Goal: Task Accomplishment & Management: Use online tool/utility

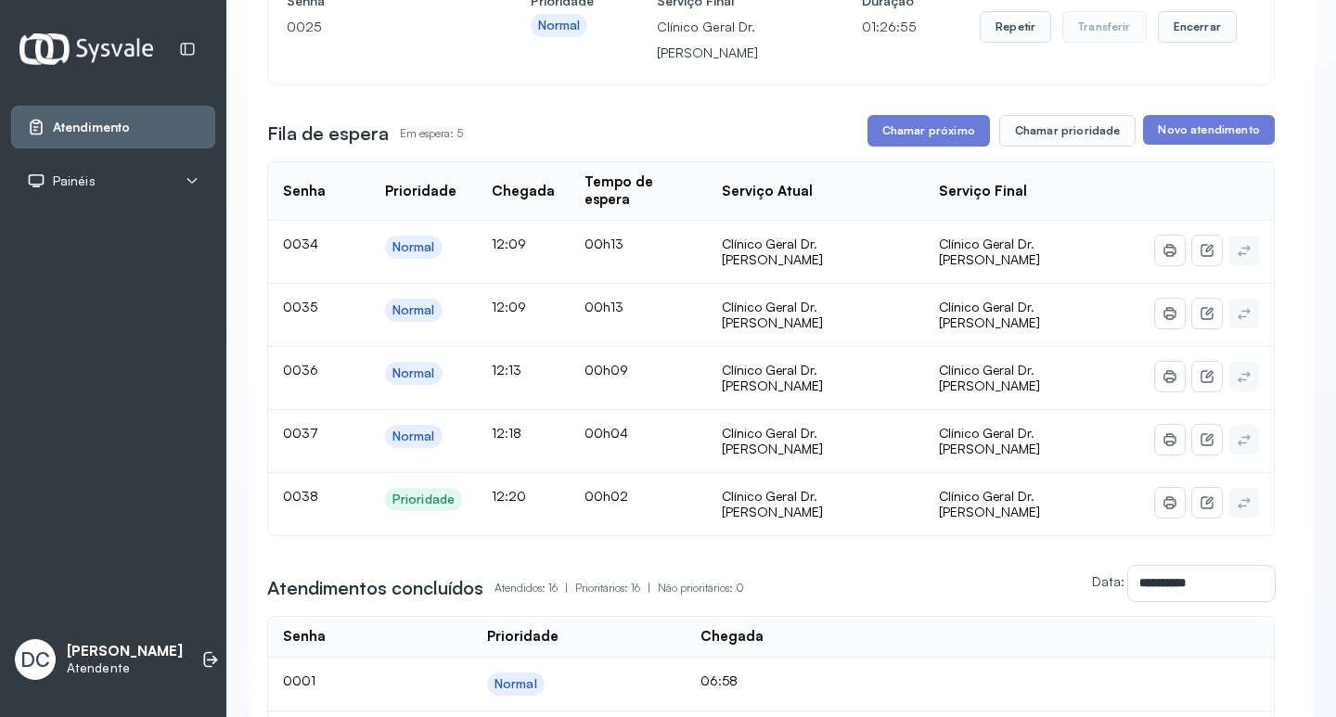
scroll to position [278, 0]
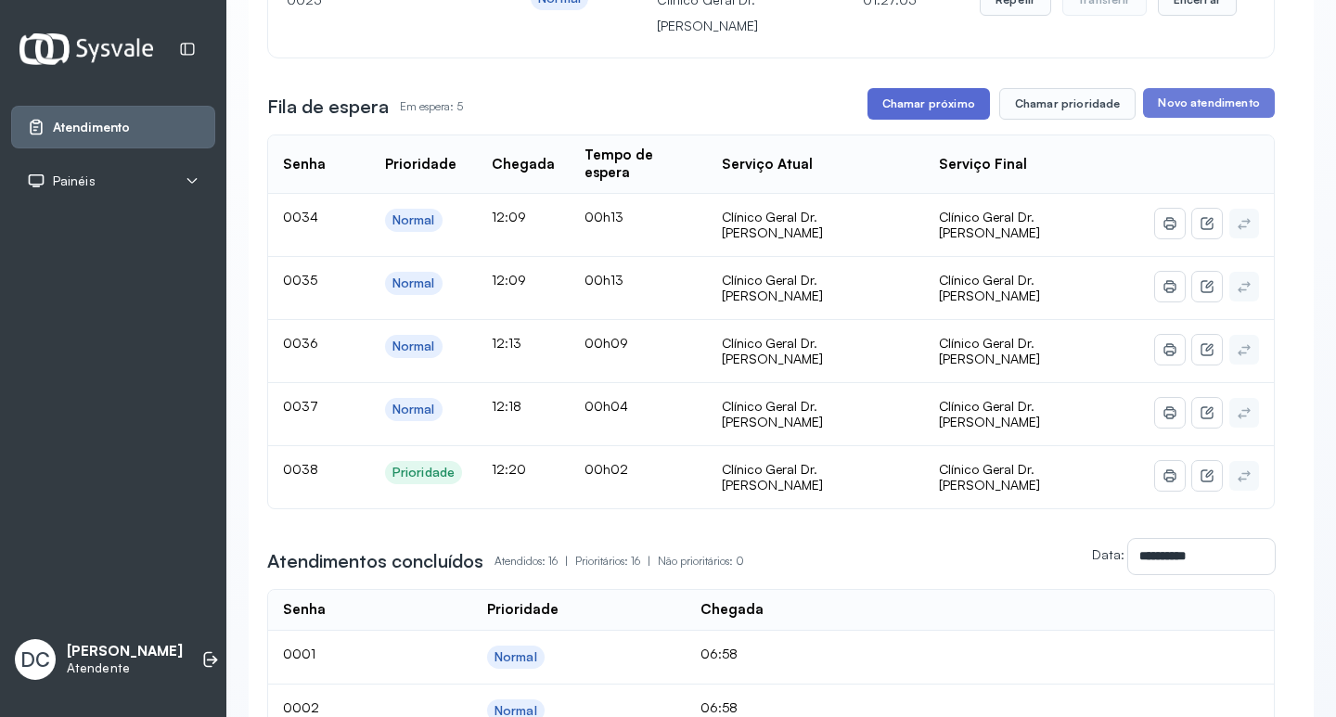
click at [942, 105] on button "Chamar próximo" at bounding box center [928, 104] width 122 height 32
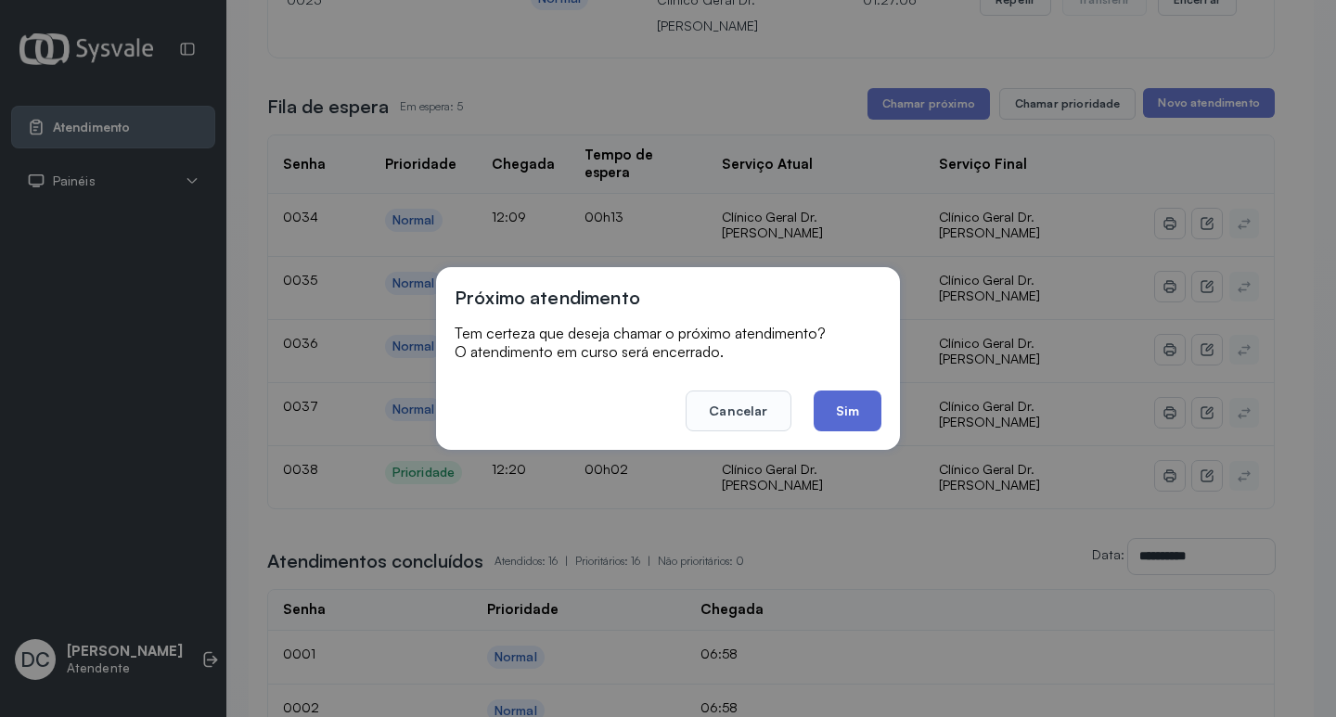
click at [837, 417] on button "Sim" at bounding box center [847, 410] width 68 height 41
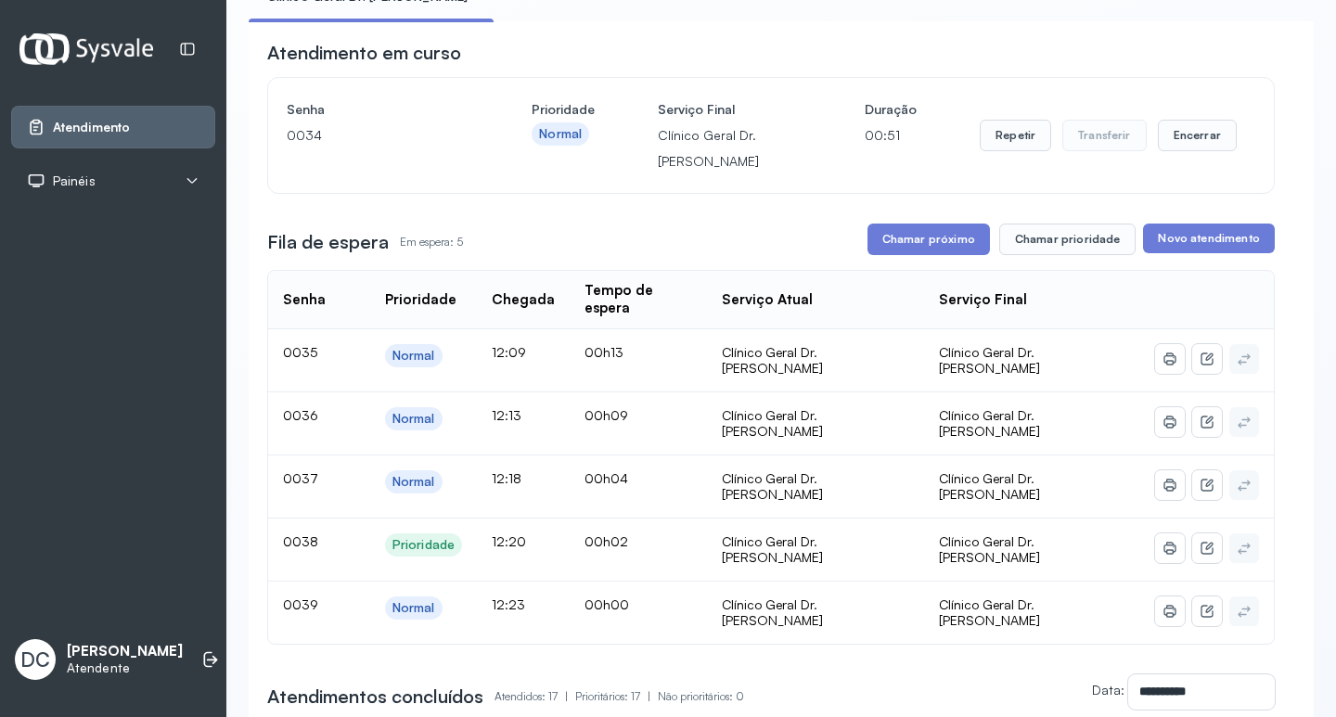
scroll to position [185, 0]
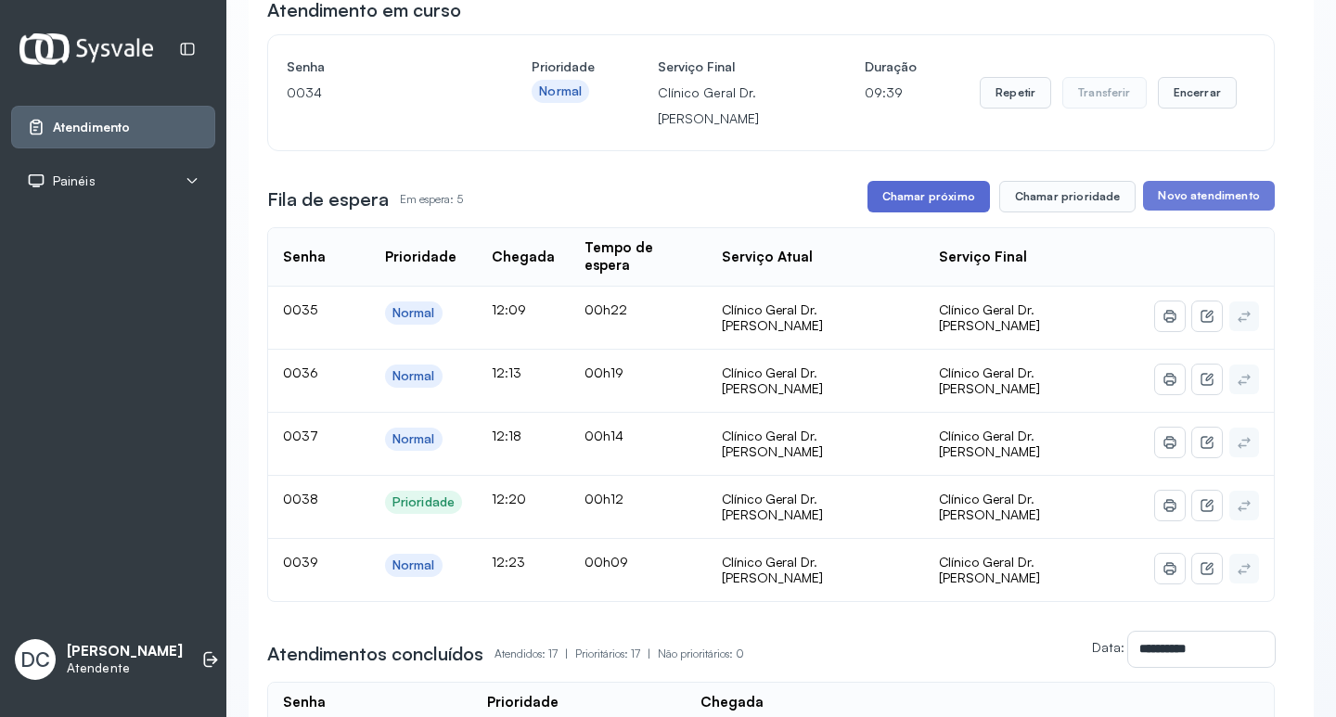
click at [903, 199] on button "Chamar próximo" at bounding box center [928, 197] width 122 height 32
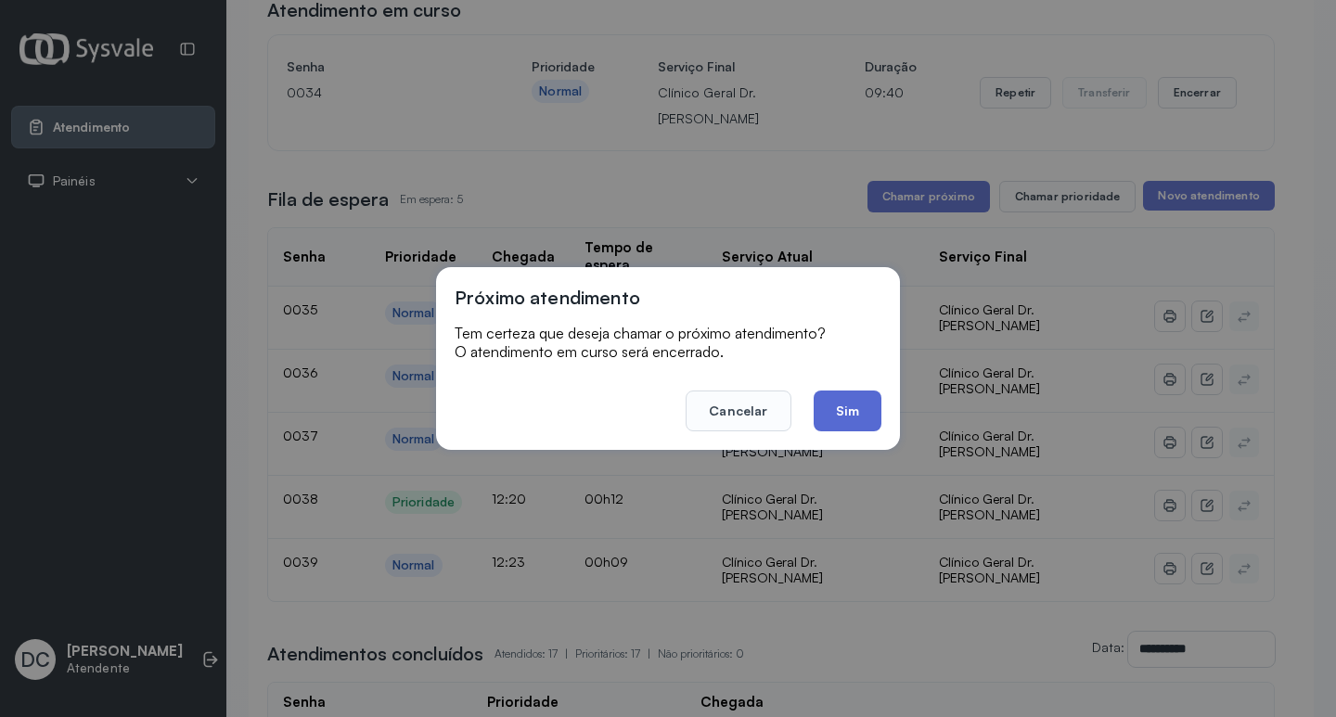
click at [870, 404] on button "Sim" at bounding box center [847, 410] width 68 height 41
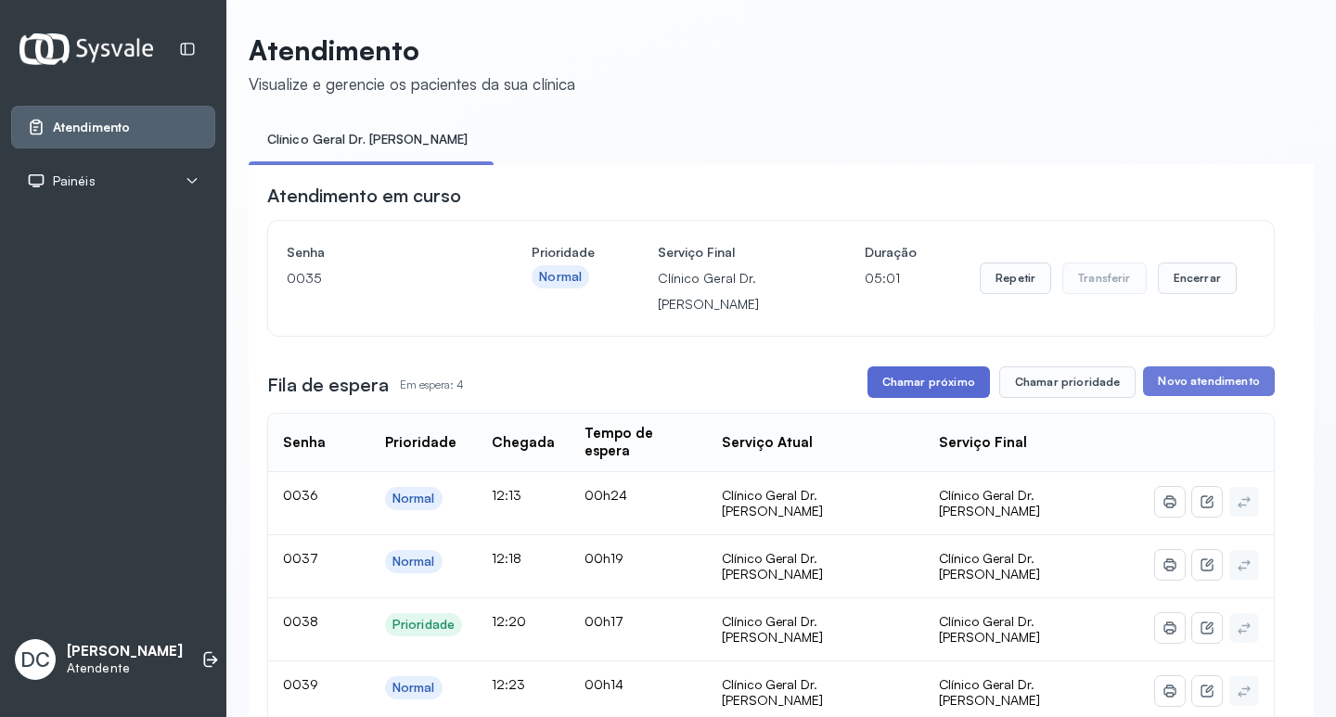
click at [928, 386] on button "Chamar próximo" at bounding box center [928, 382] width 122 height 32
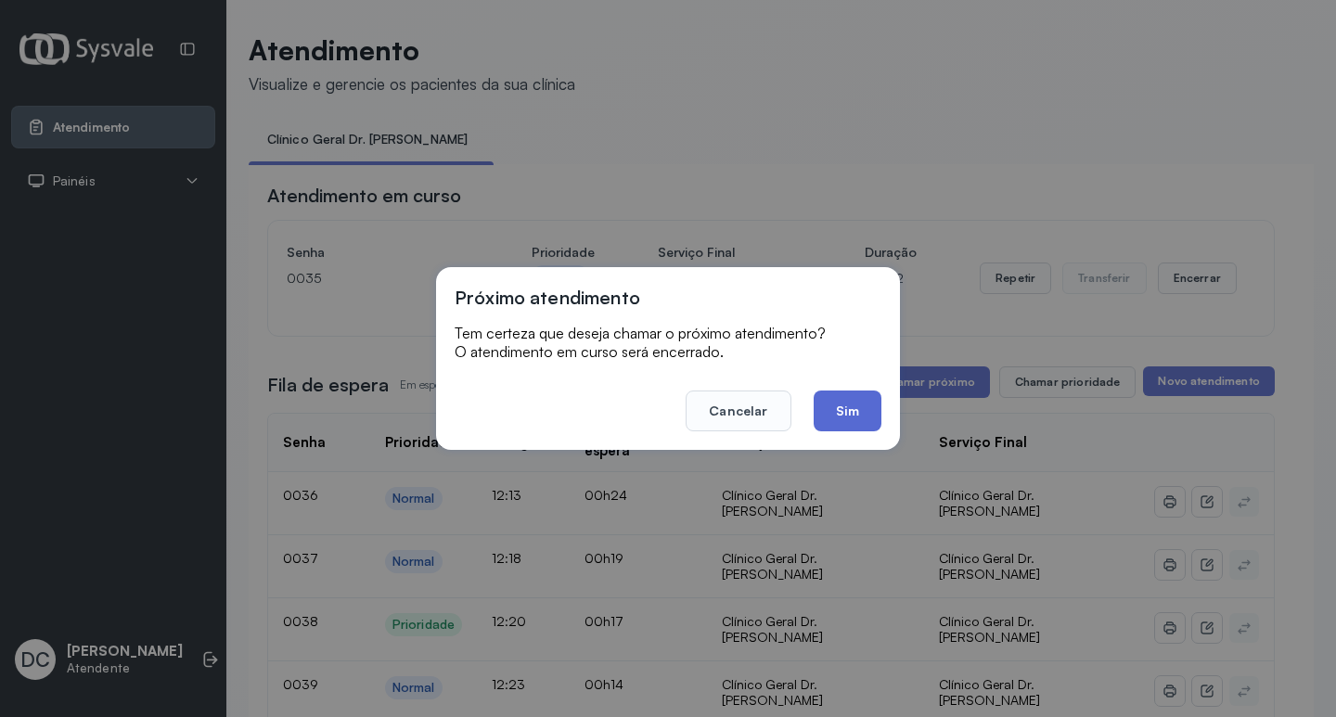
click at [841, 407] on button "Sim" at bounding box center [847, 410] width 68 height 41
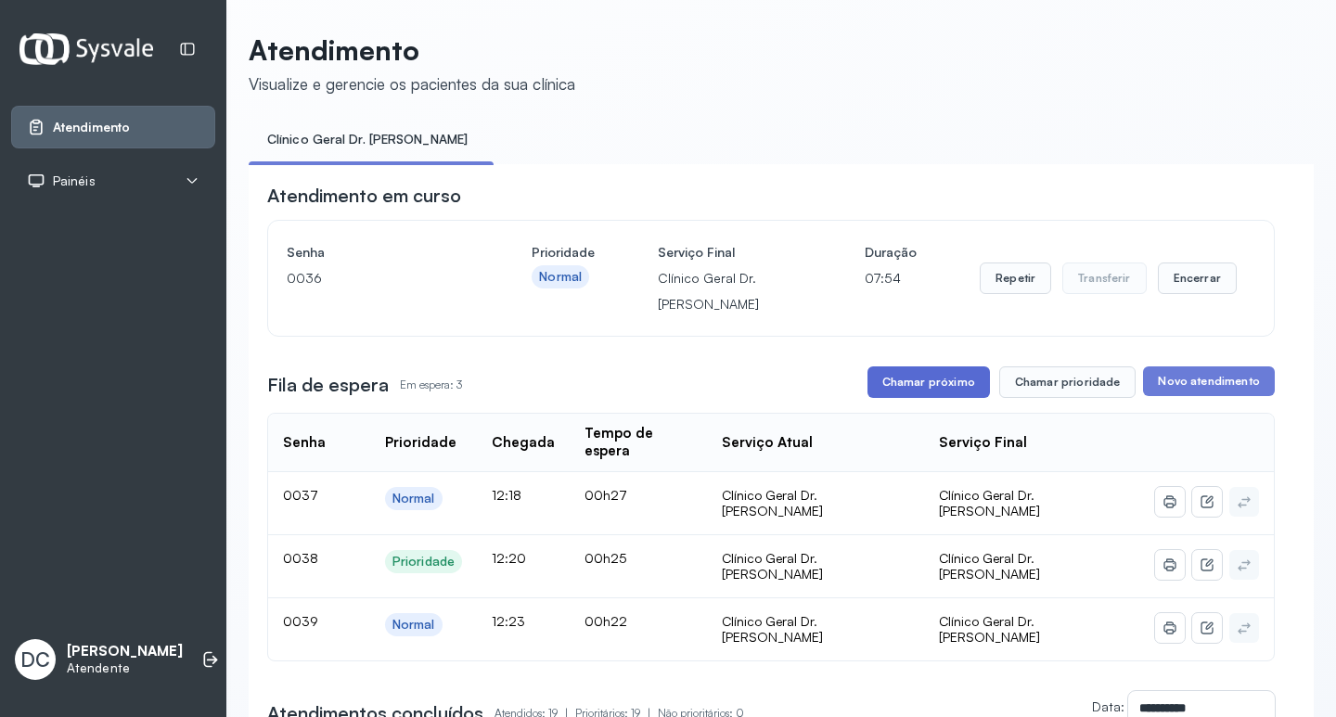
click at [933, 378] on button "Chamar próximo" at bounding box center [928, 382] width 122 height 32
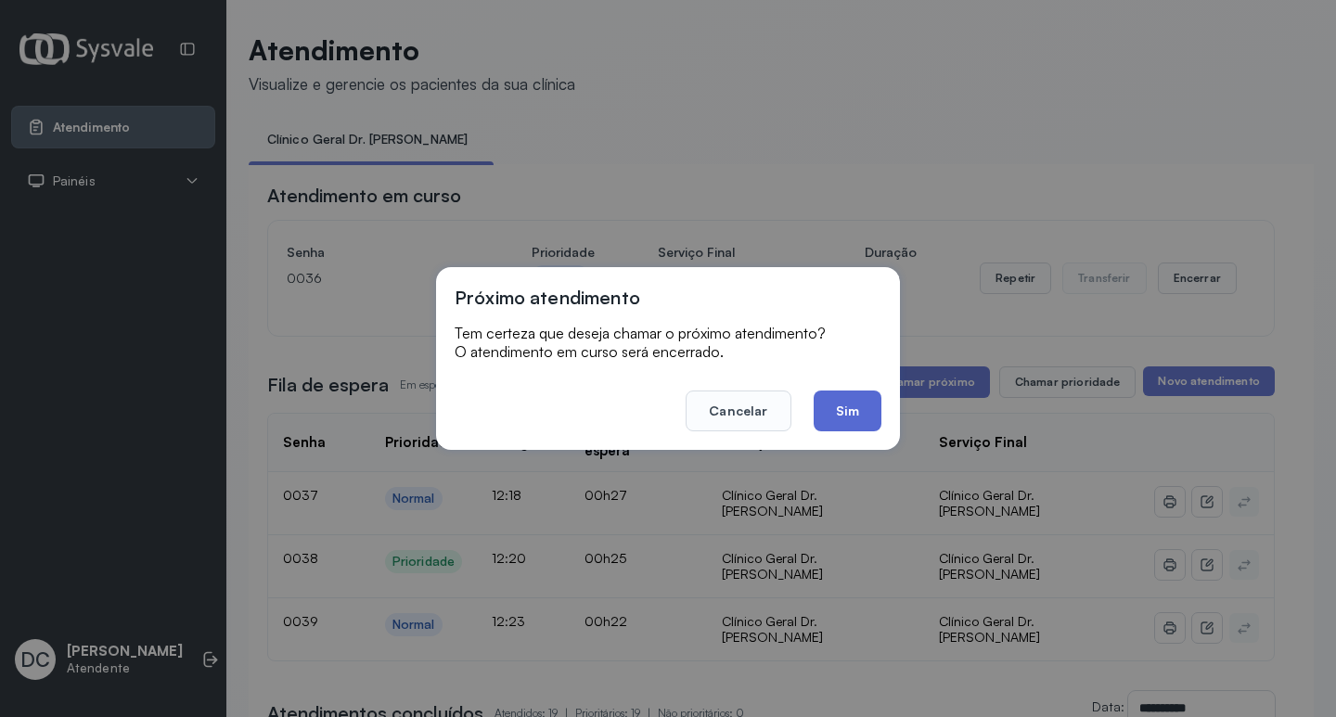
click at [848, 412] on button "Sim" at bounding box center [847, 410] width 68 height 41
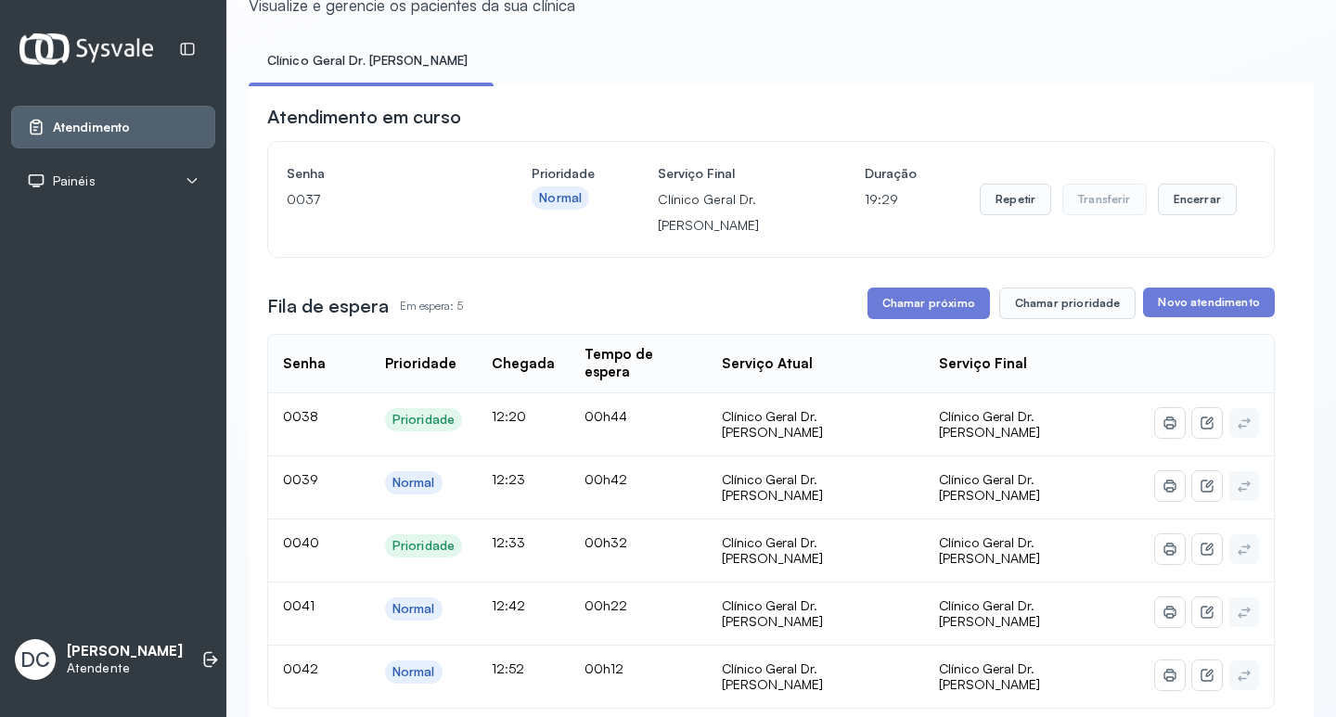
scroll to position [185, 0]
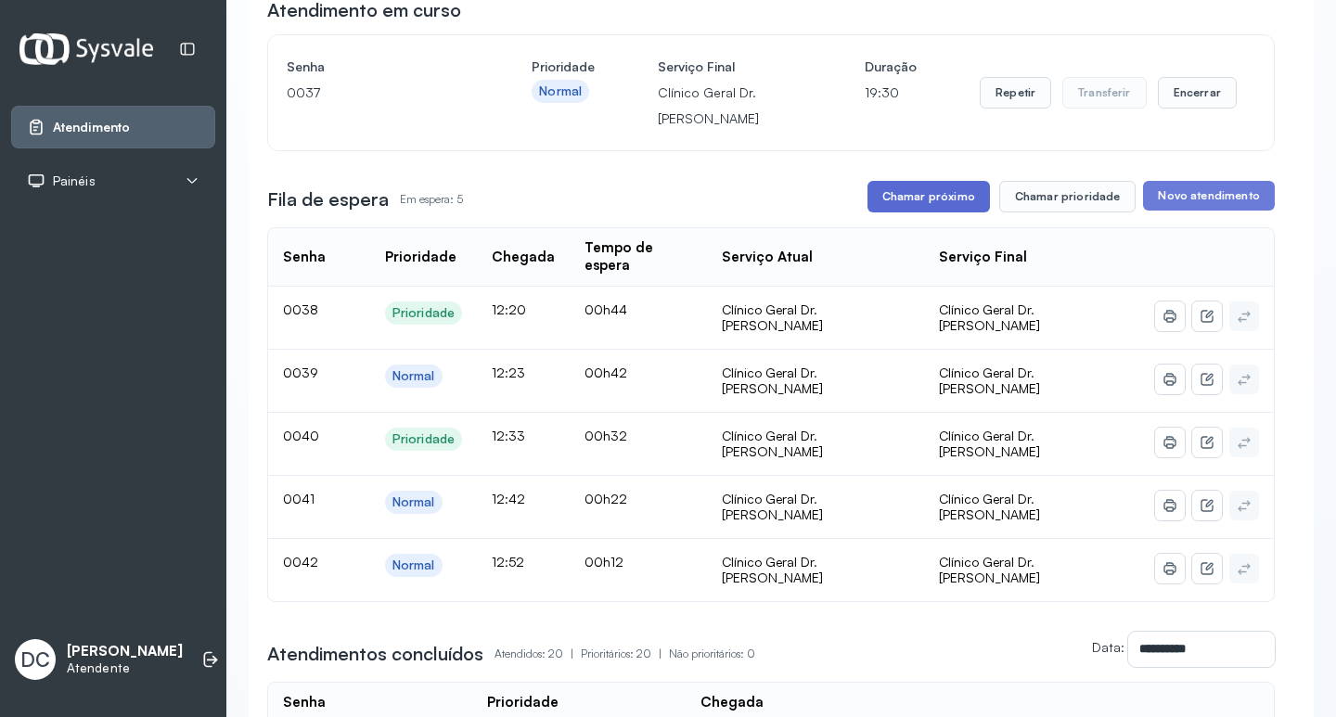
click at [897, 206] on button "Chamar próximo" at bounding box center [928, 197] width 122 height 32
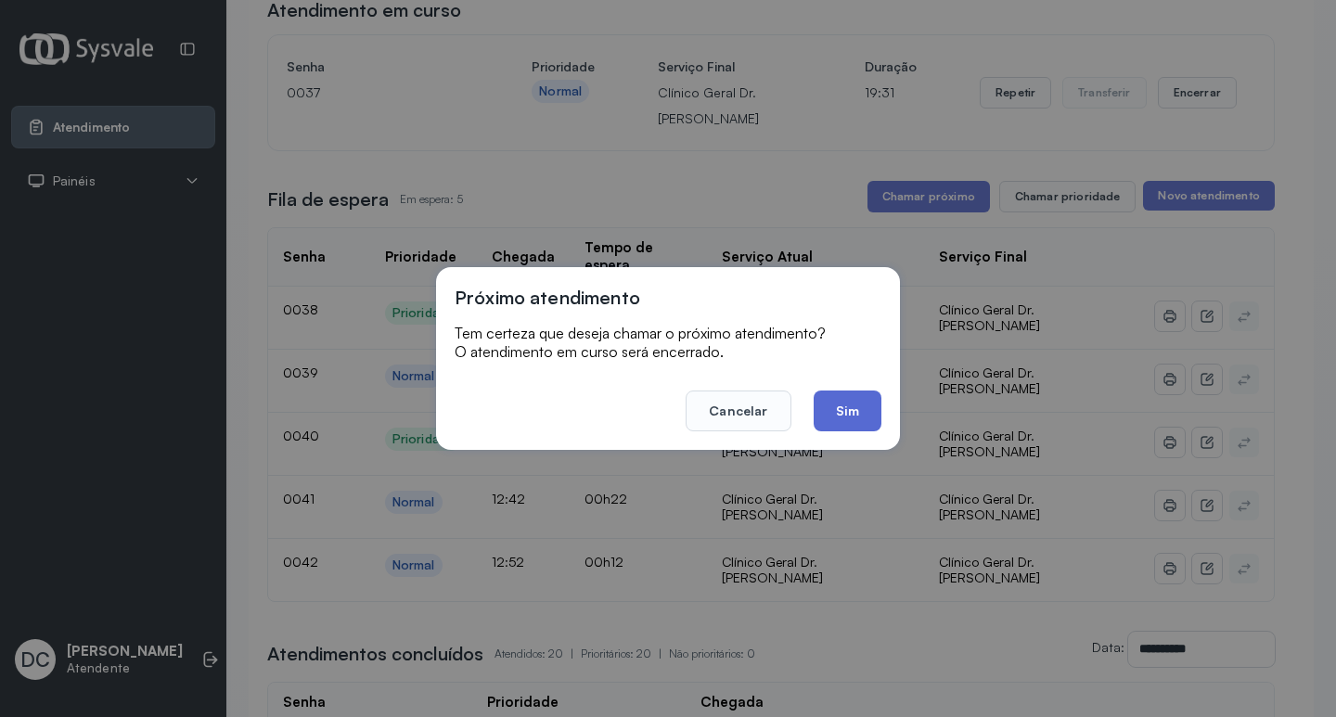
click at [856, 417] on button "Sim" at bounding box center [847, 410] width 68 height 41
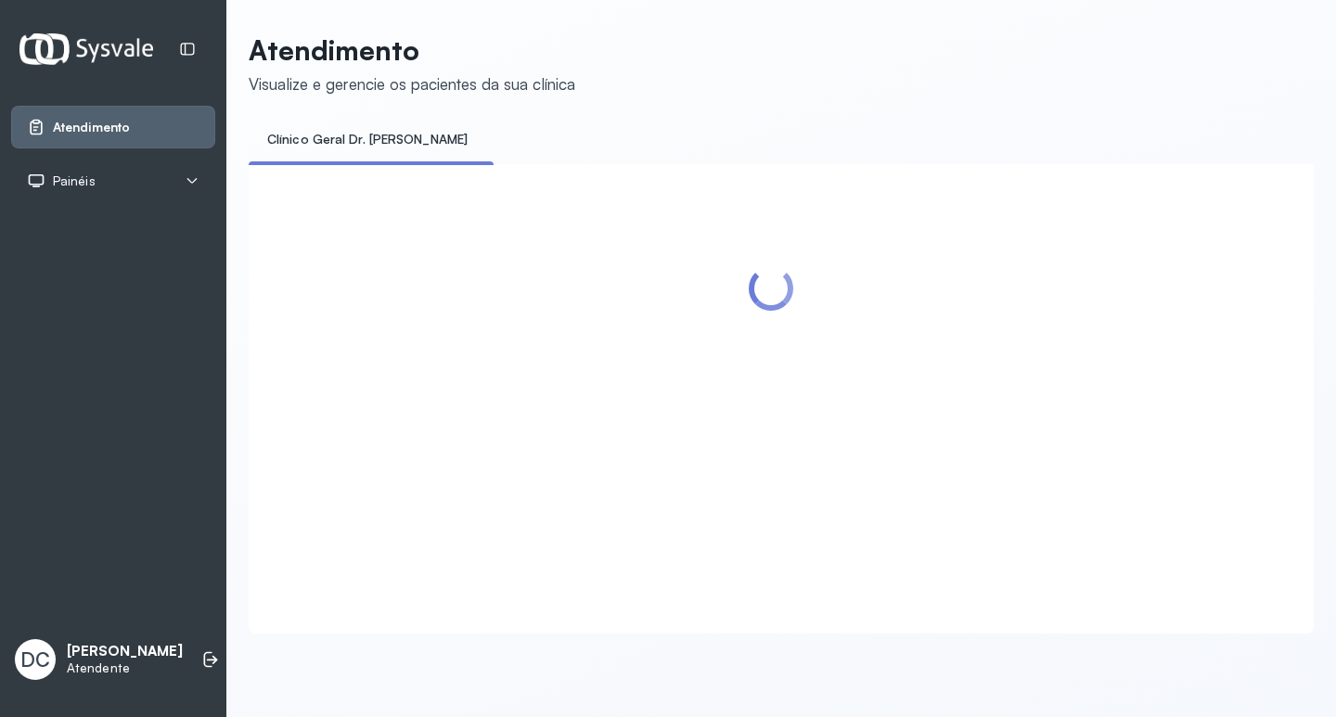
scroll to position [0, 0]
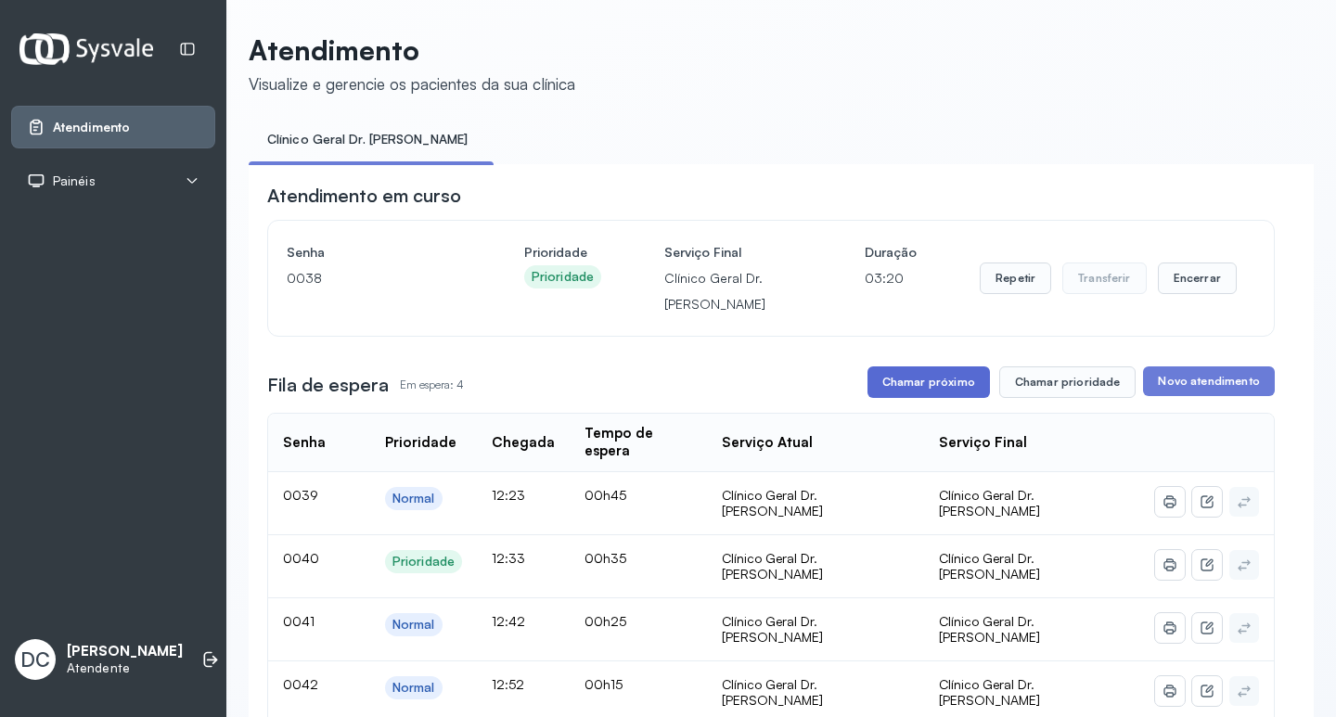
click at [940, 376] on button "Chamar próximo" at bounding box center [928, 382] width 122 height 32
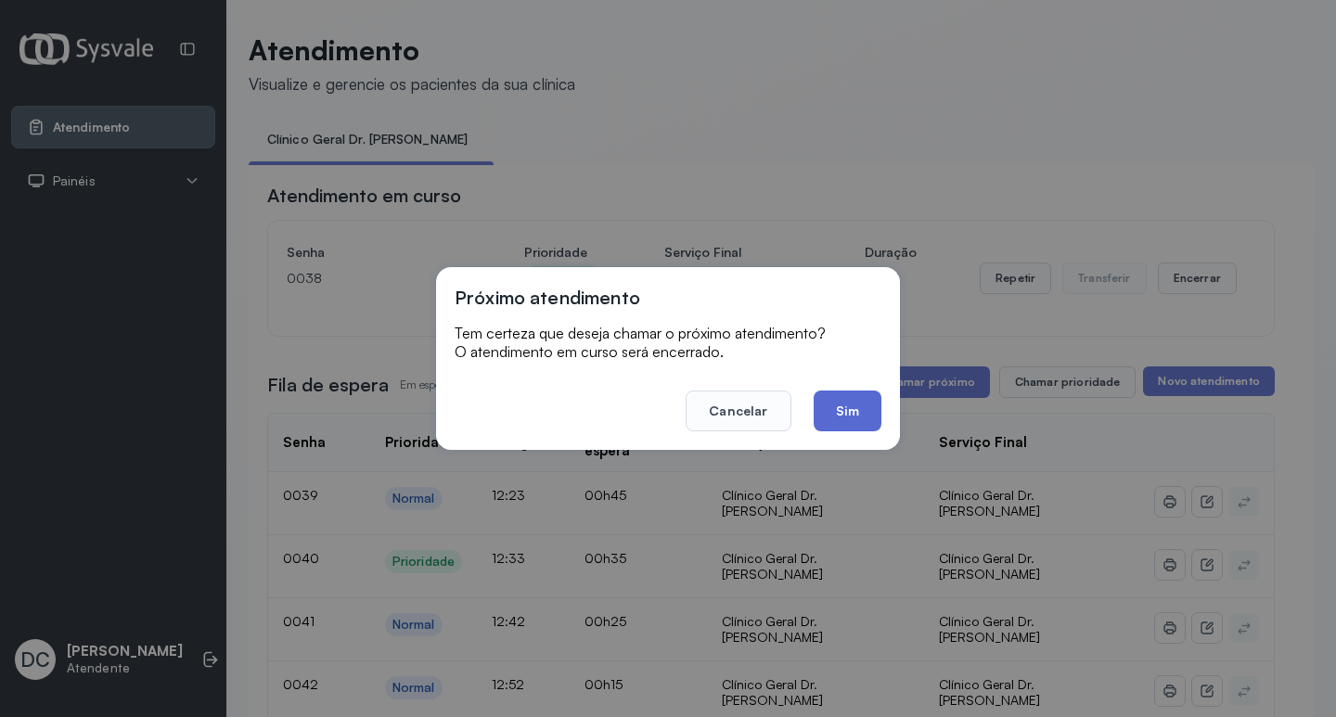
click at [864, 412] on button "Sim" at bounding box center [847, 410] width 68 height 41
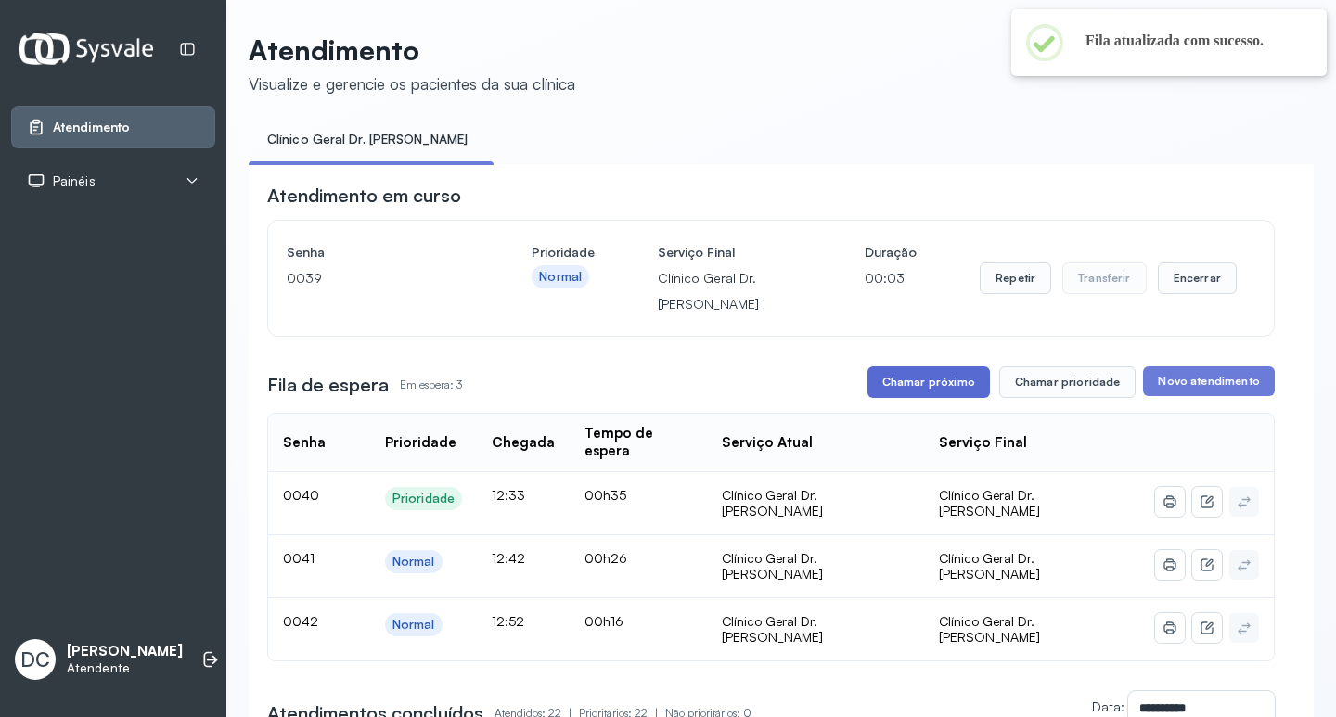
click at [904, 395] on button "Chamar próximo" at bounding box center [928, 382] width 122 height 32
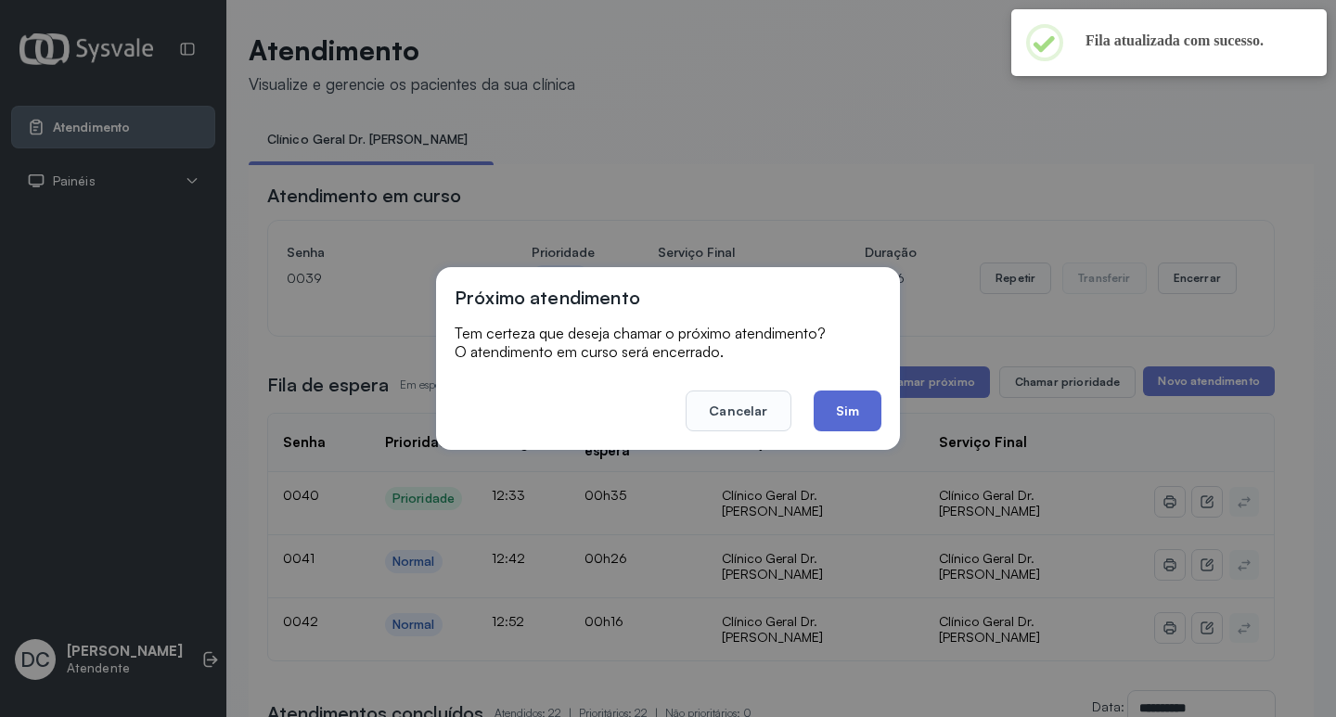
click at [841, 403] on button "Sim" at bounding box center [847, 410] width 68 height 41
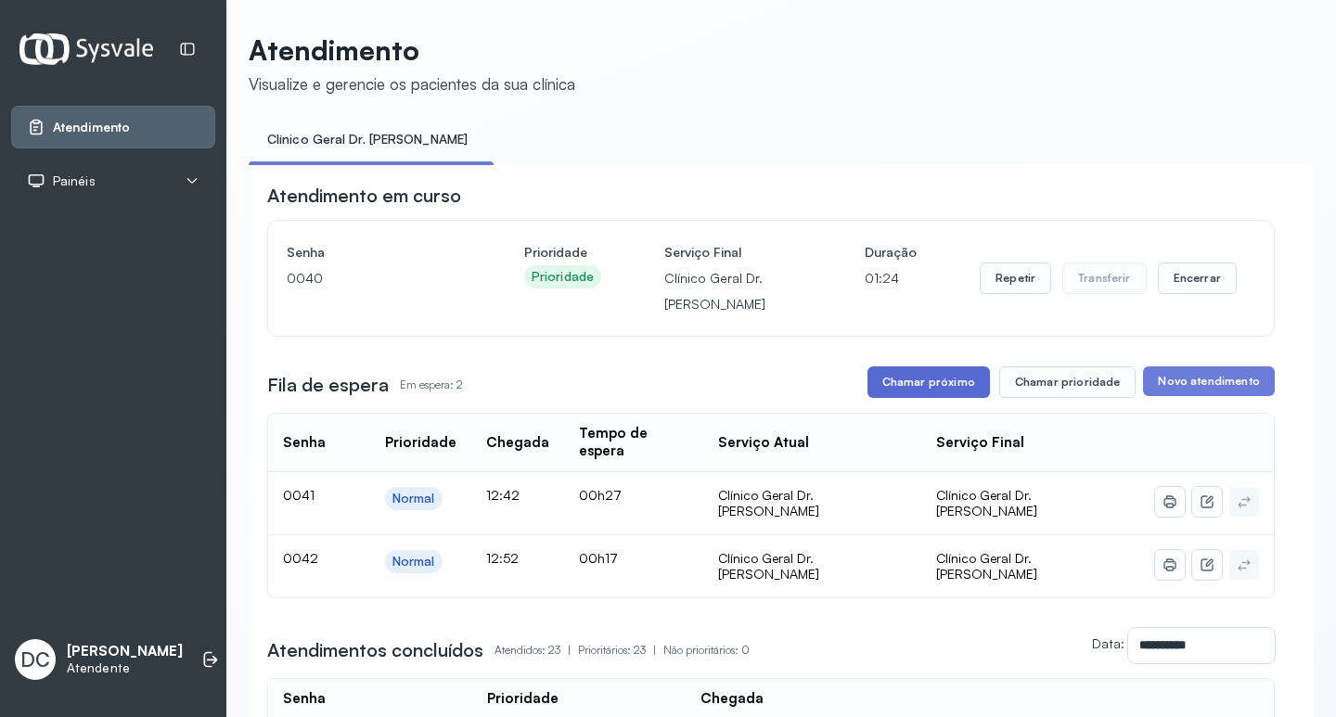
click at [939, 389] on button "Chamar próximo" at bounding box center [928, 382] width 122 height 32
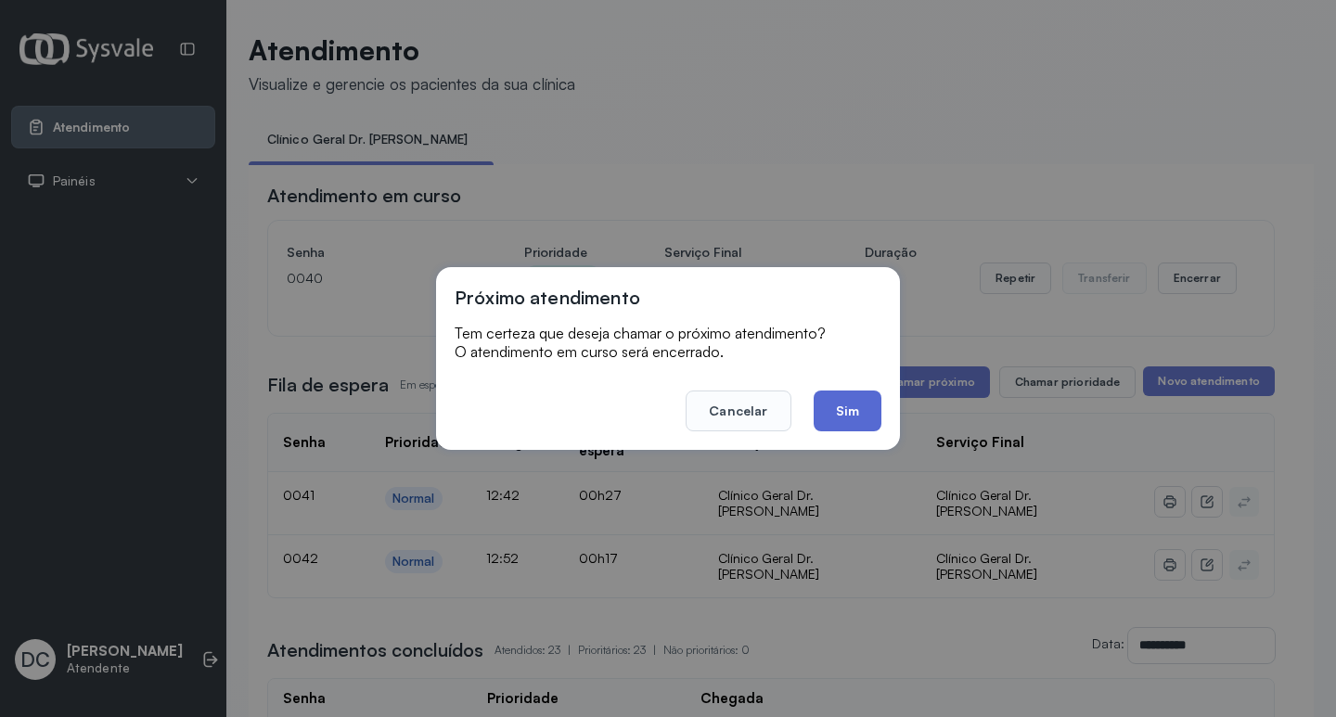
click at [832, 412] on button "Sim" at bounding box center [847, 410] width 68 height 41
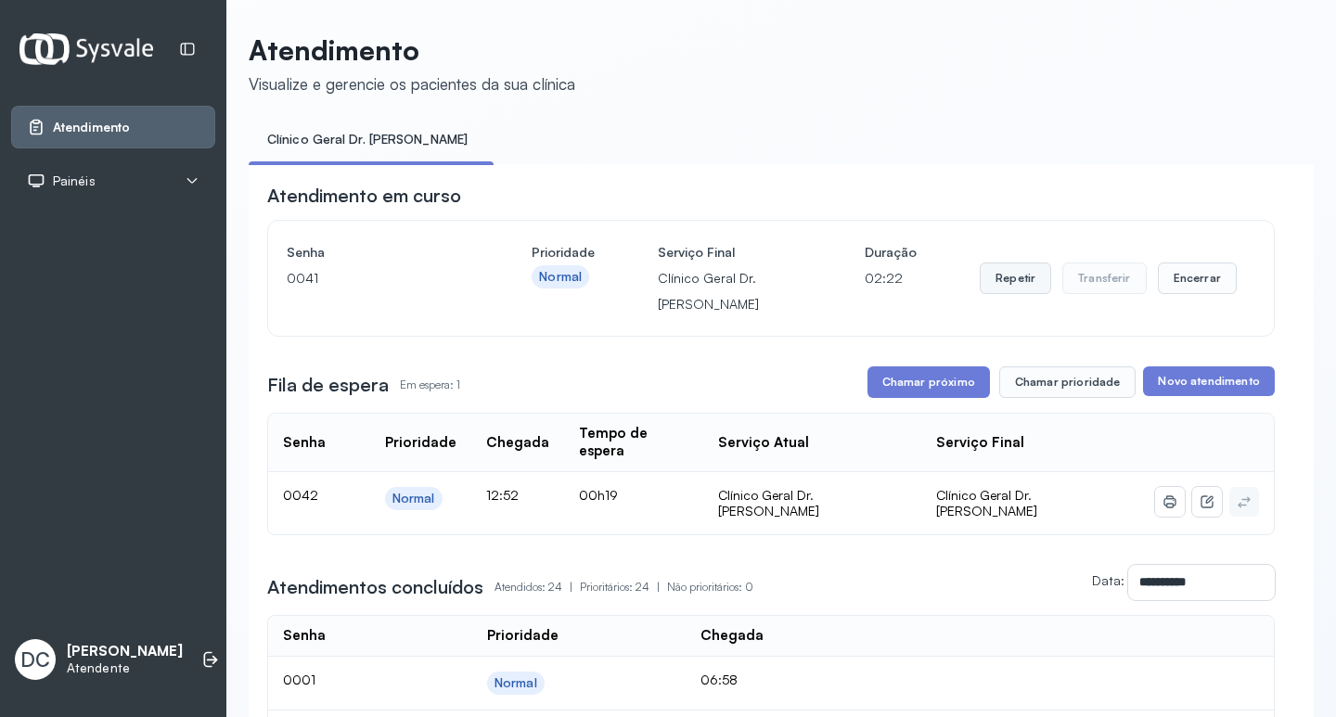
click at [1010, 293] on button "Repetir" at bounding box center [1014, 278] width 71 height 32
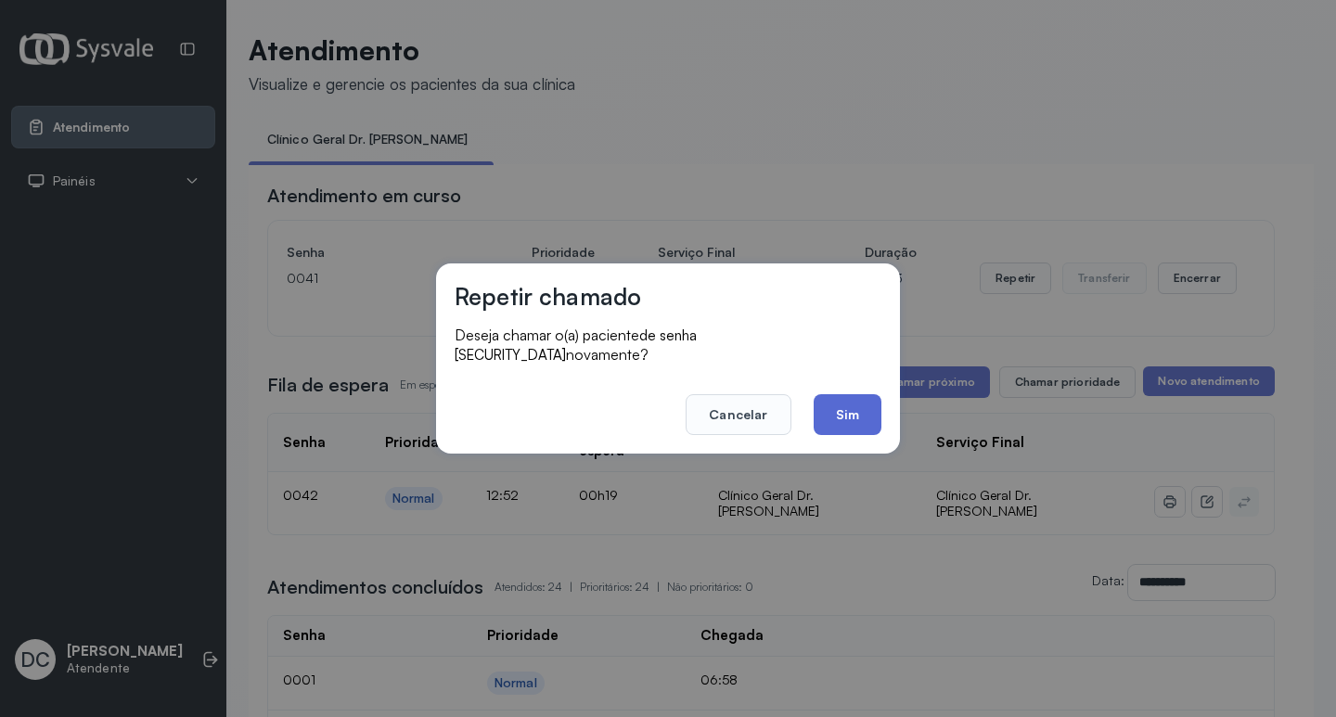
click at [857, 399] on button "Sim" at bounding box center [847, 414] width 68 height 41
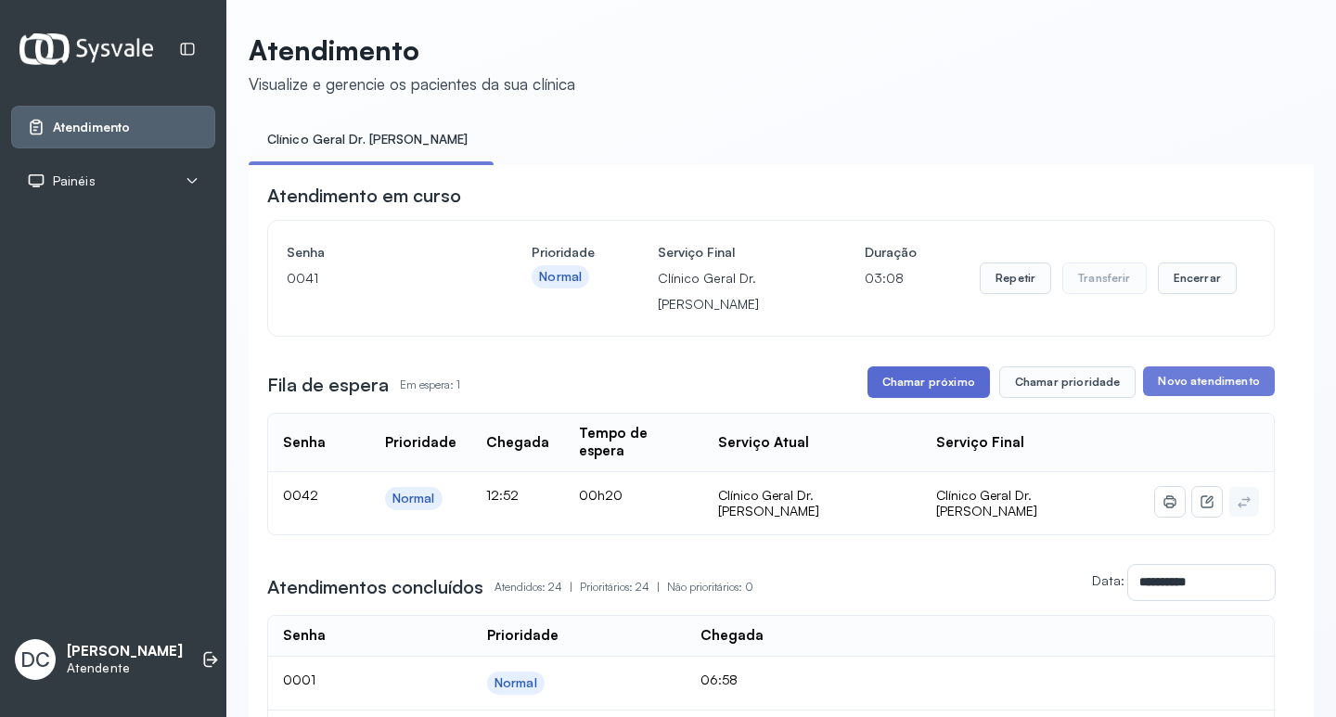
click at [932, 396] on button "Chamar próximo" at bounding box center [928, 382] width 122 height 32
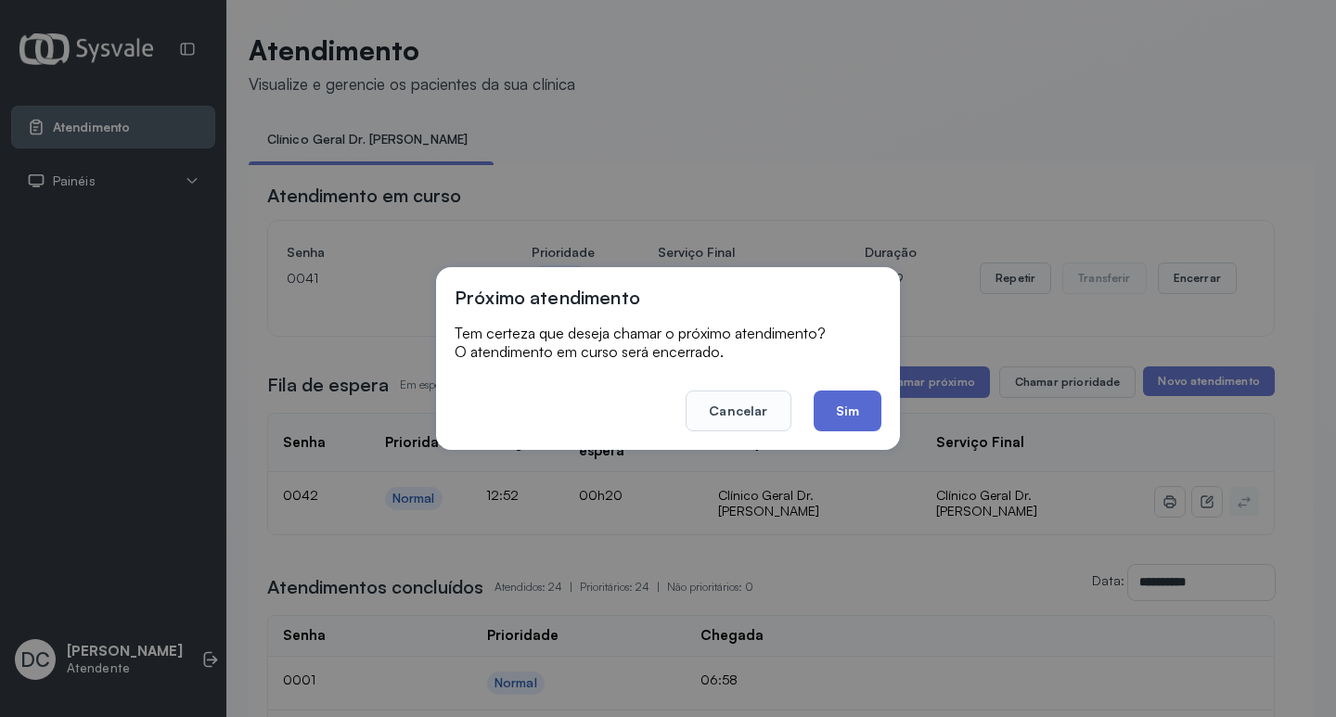
click at [856, 420] on button "Sim" at bounding box center [847, 410] width 68 height 41
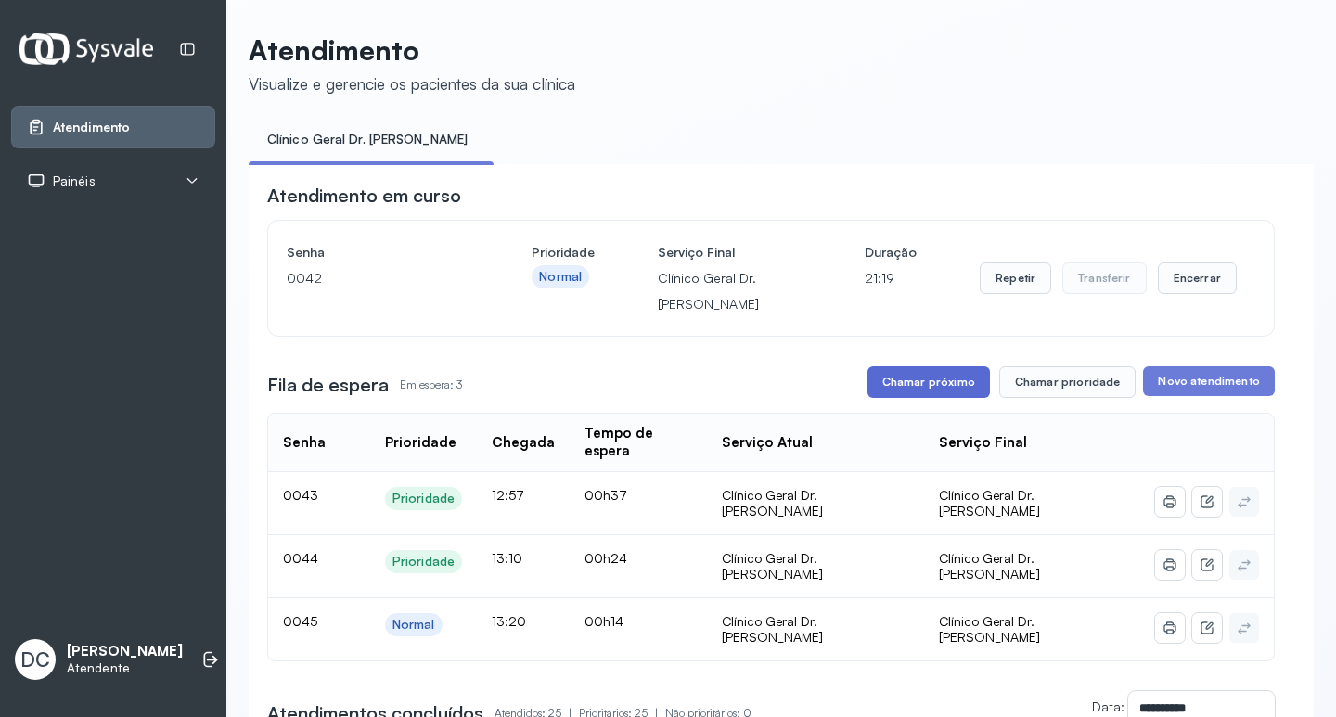
click at [937, 374] on button "Chamar próximo" at bounding box center [928, 382] width 122 height 32
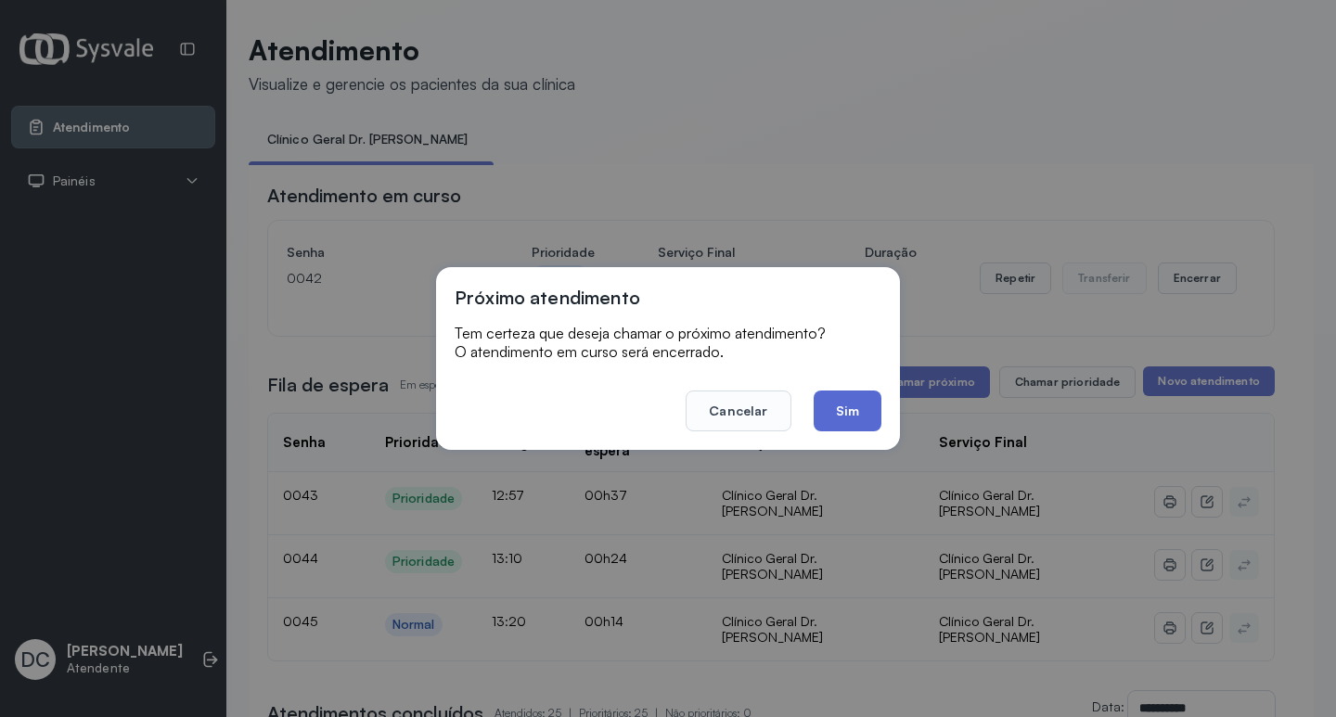
click at [854, 415] on button "Sim" at bounding box center [847, 410] width 68 height 41
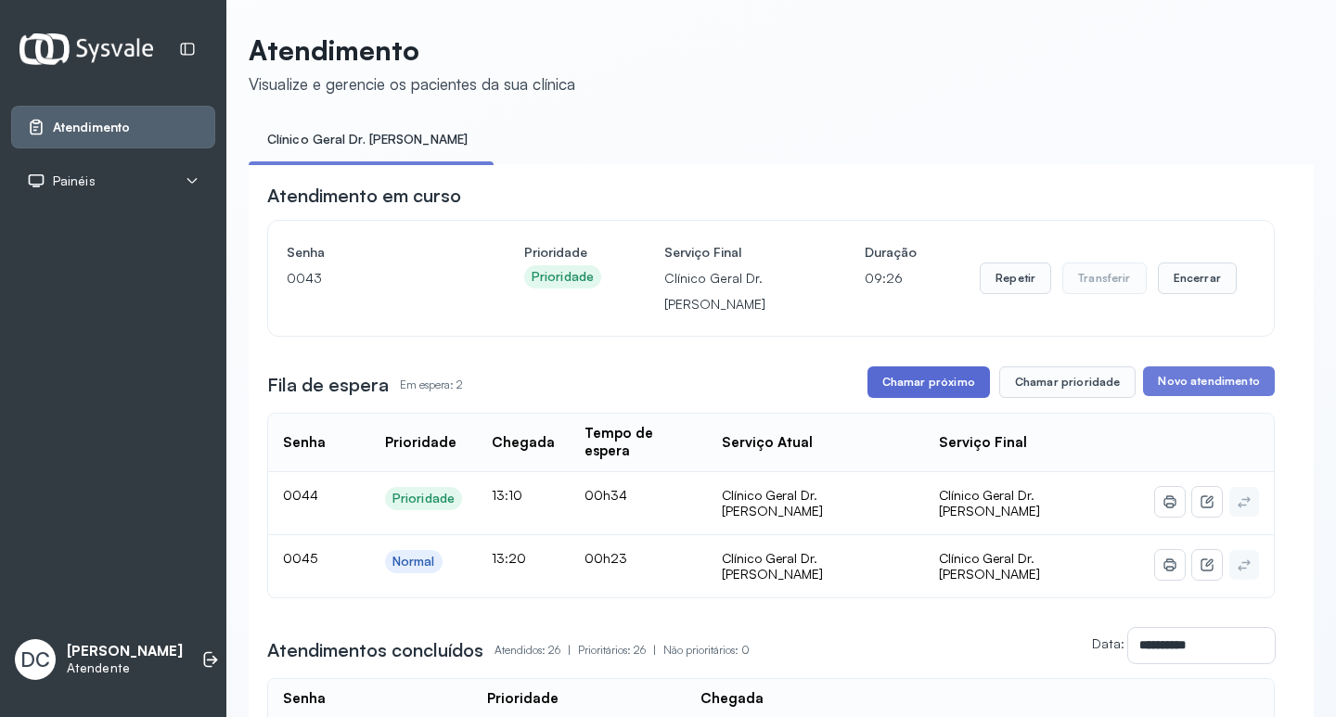
click at [948, 396] on button "Chamar próximo" at bounding box center [928, 382] width 122 height 32
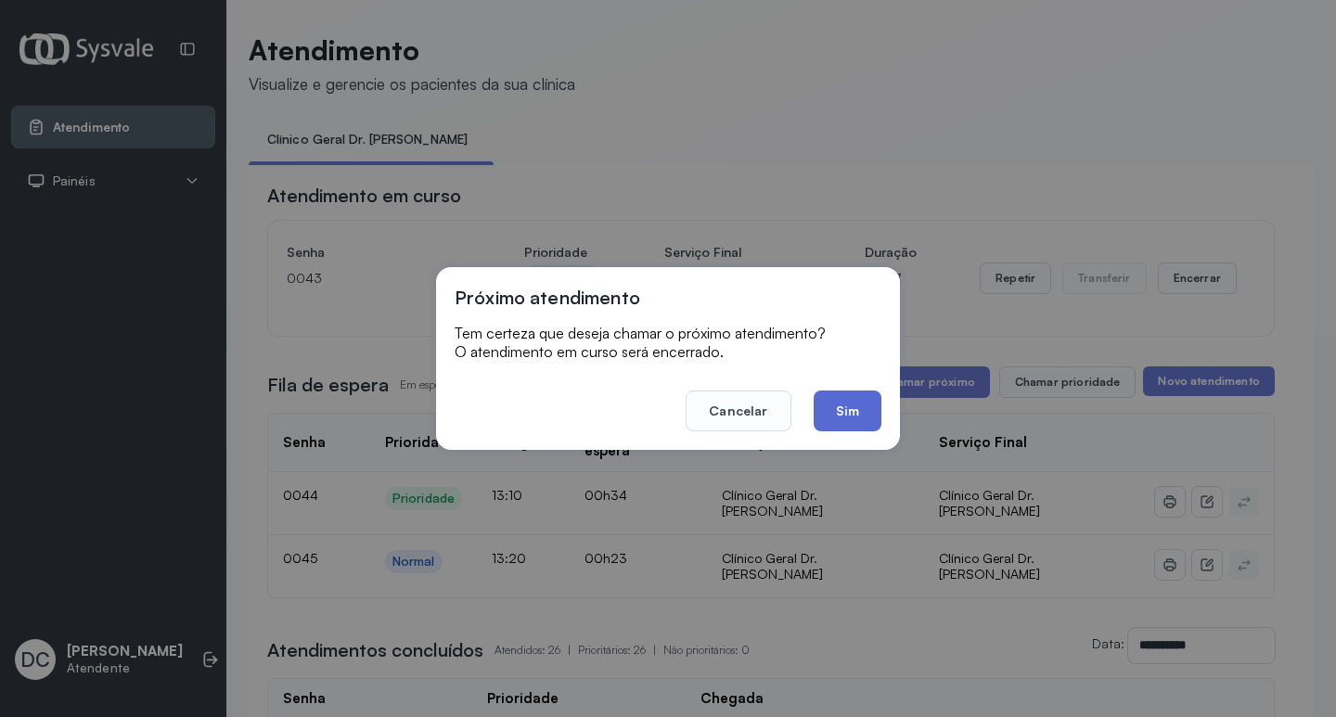
click at [874, 415] on button "Sim" at bounding box center [847, 410] width 68 height 41
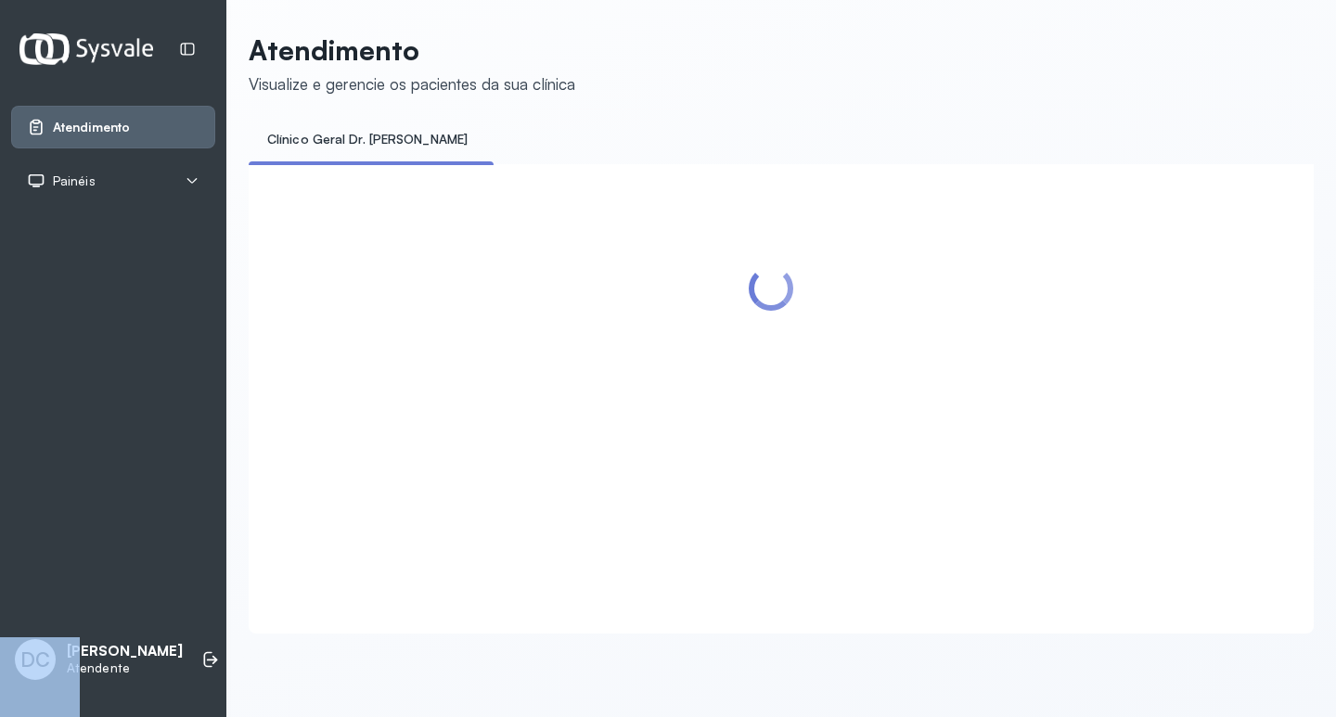
click at [874, 415] on div at bounding box center [770, 376] width 1007 height 387
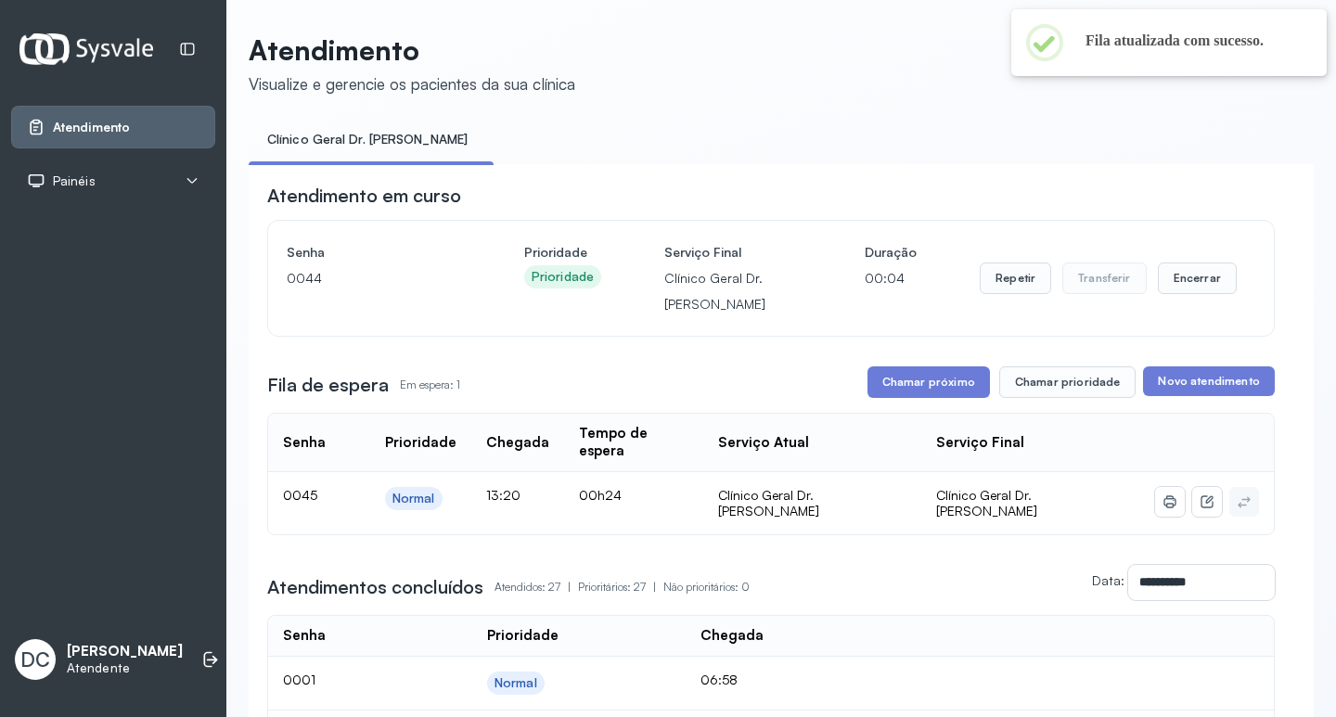
click at [731, 372] on div "Fila de espera Em espera: 1 Chamar próximo Chamar prioridade Novo atendimento" at bounding box center [770, 382] width 1007 height 32
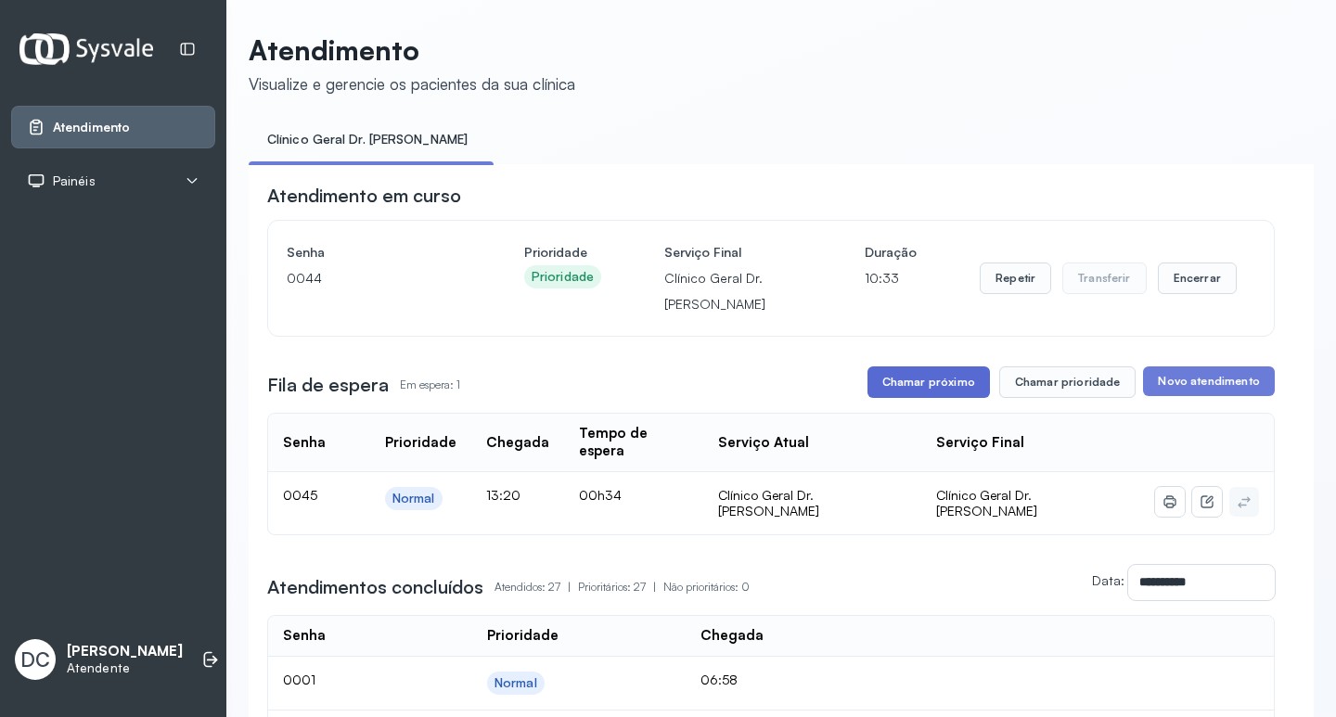
click at [917, 383] on button "Chamar próximo" at bounding box center [928, 382] width 122 height 32
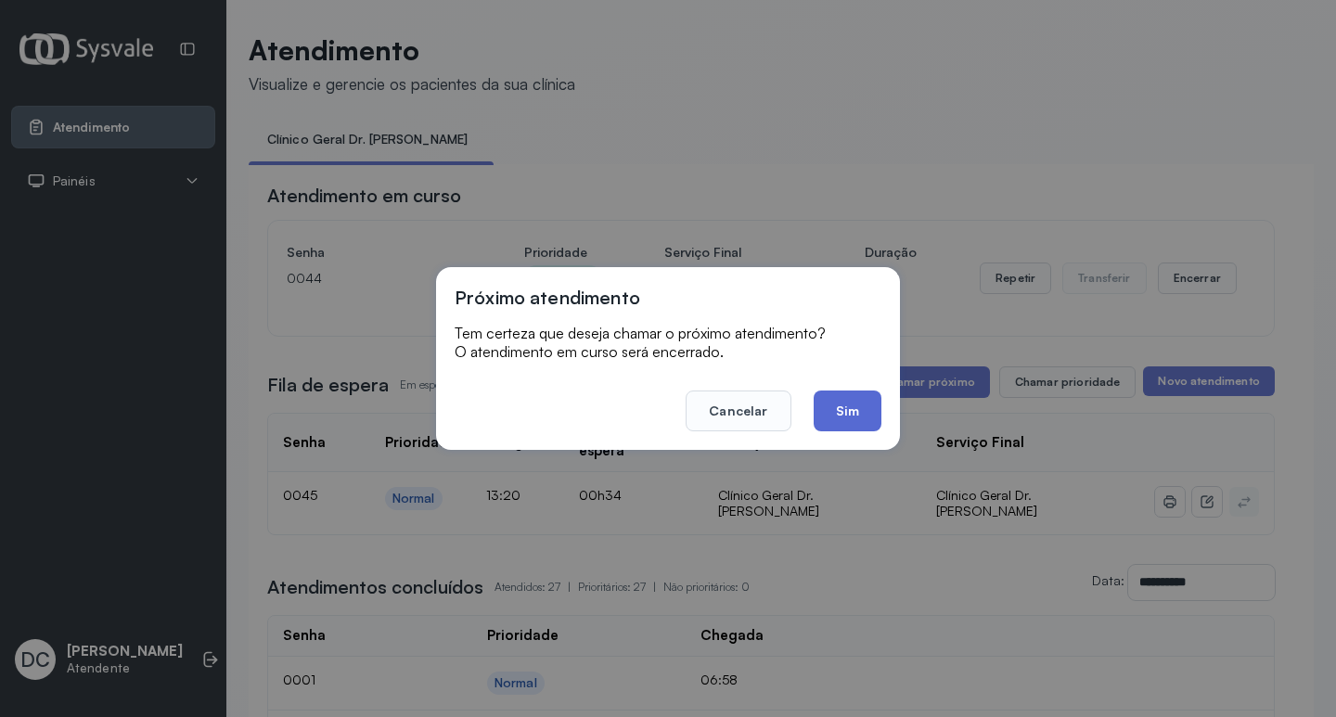
click at [862, 403] on button "Sim" at bounding box center [847, 410] width 68 height 41
